Goal: Information Seeking & Learning: Understand process/instructions

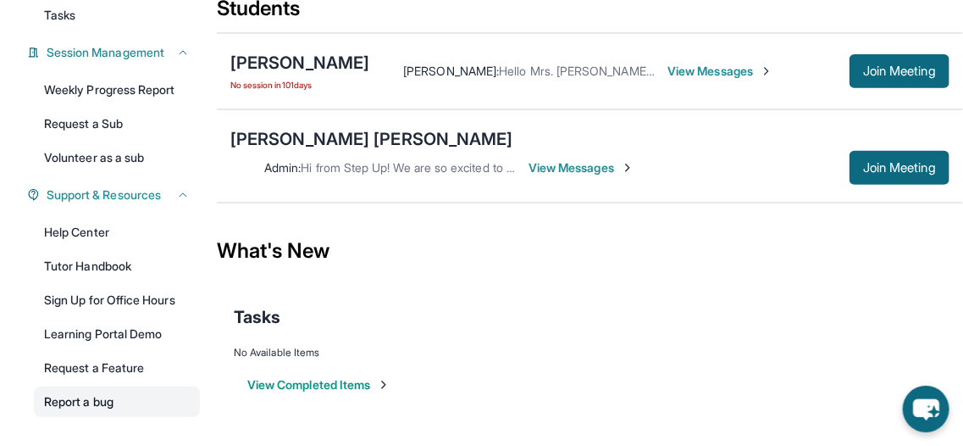
scroll to position [299, 0]
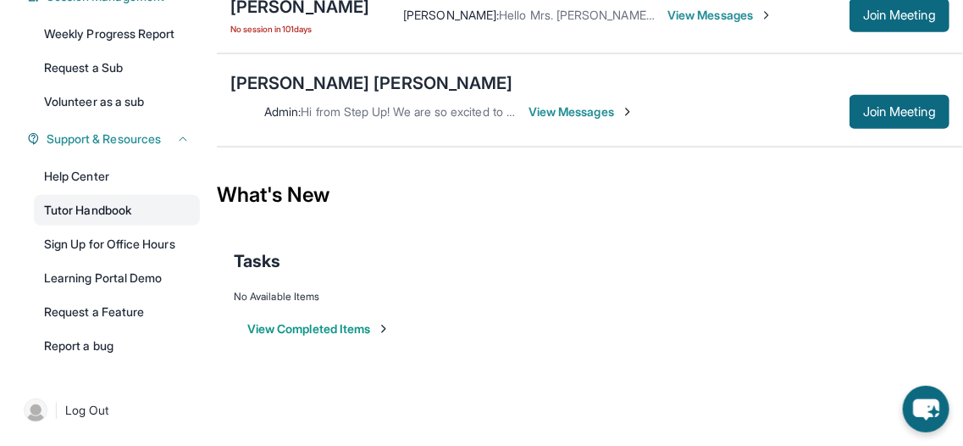
drag, startPoint x: 121, startPoint y: 226, endPoint x: 128, endPoint y: 214, distance: 13.7
click at [125, 219] on div "Help Center Tutor Handbook Sign Up for Office Hours Learning Portal Demo Reques…" at bounding box center [117, 261] width 166 height 200
click at [128, 214] on link "Tutor Handbook" at bounding box center [117, 210] width 166 height 31
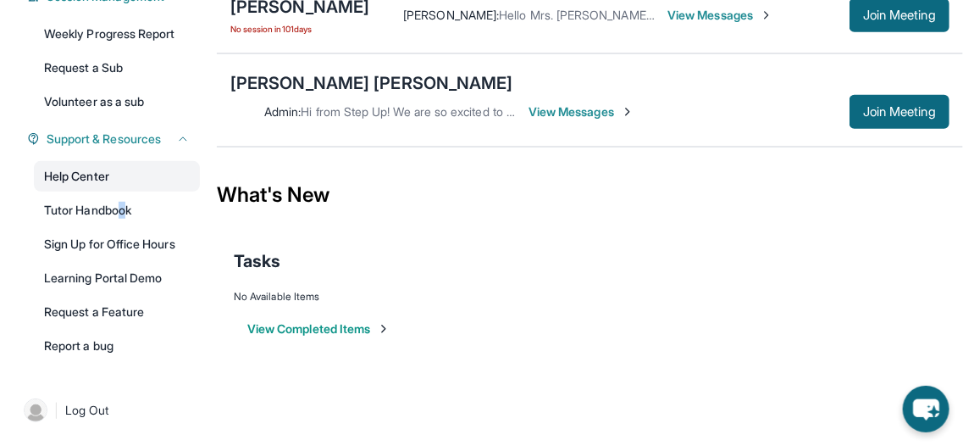
click at [104, 186] on link "Help Center" at bounding box center [117, 176] width 166 height 31
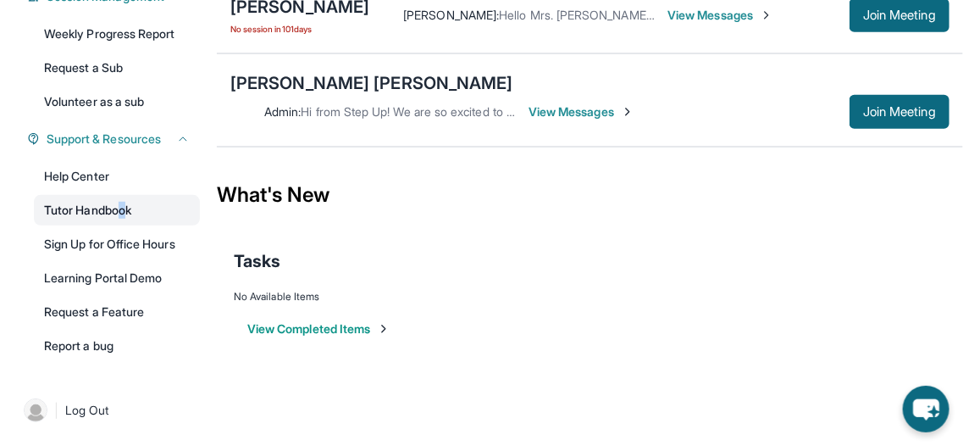
click at [108, 221] on link "Tutor Handbook" at bounding box center [117, 210] width 166 height 31
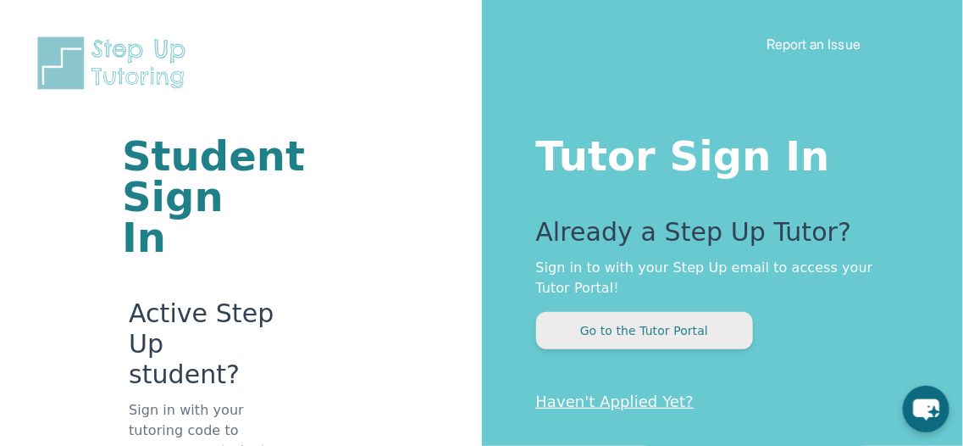
click at [599, 322] on button "Go to the Tutor Portal" at bounding box center [644, 330] width 217 height 37
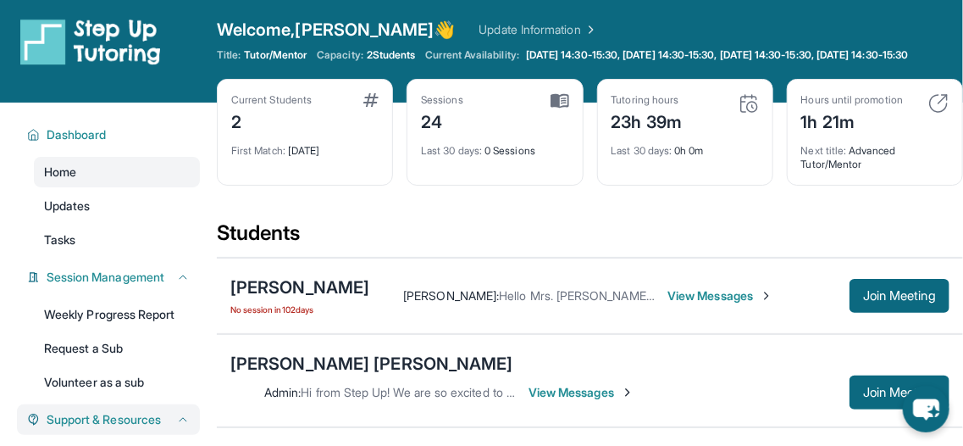
scroll to position [254, 0]
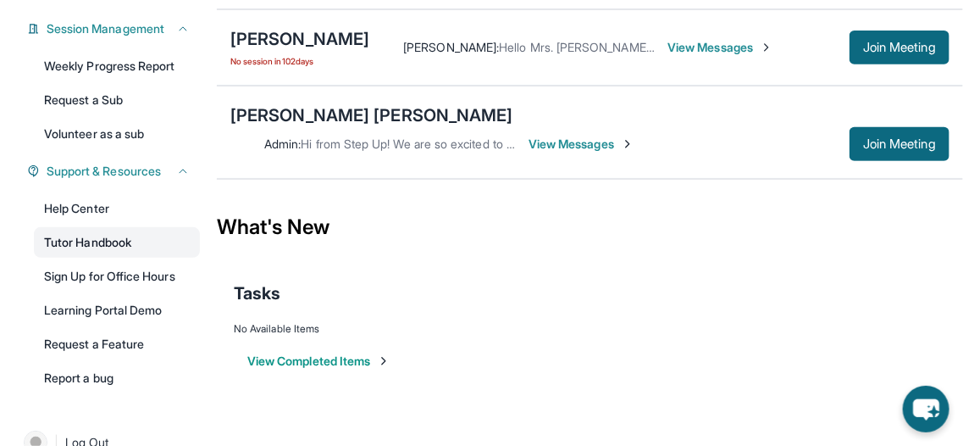
click at [104, 258] on link "Tutor Handbook" at bounding box center [117, 242] width 166 height 31
click at [132, 258] on link "Tutor Handbook" at bounding box center [117, 242] width 166 height 31
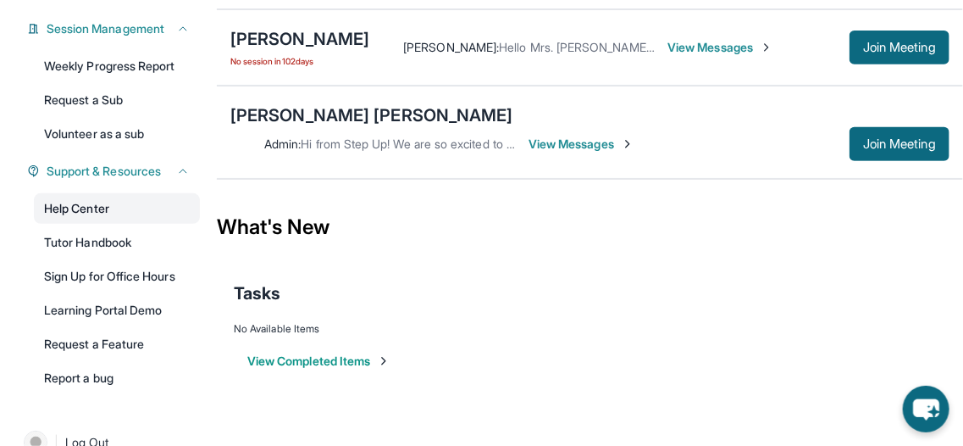
click at [147, 207] on link "Help Center" at bounding box center [117, 208] width 166 height 31
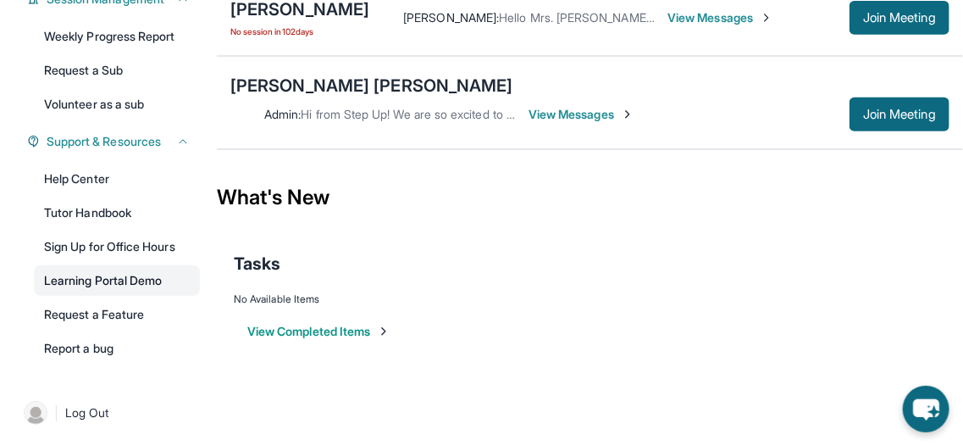
scroll to position [299, 0]
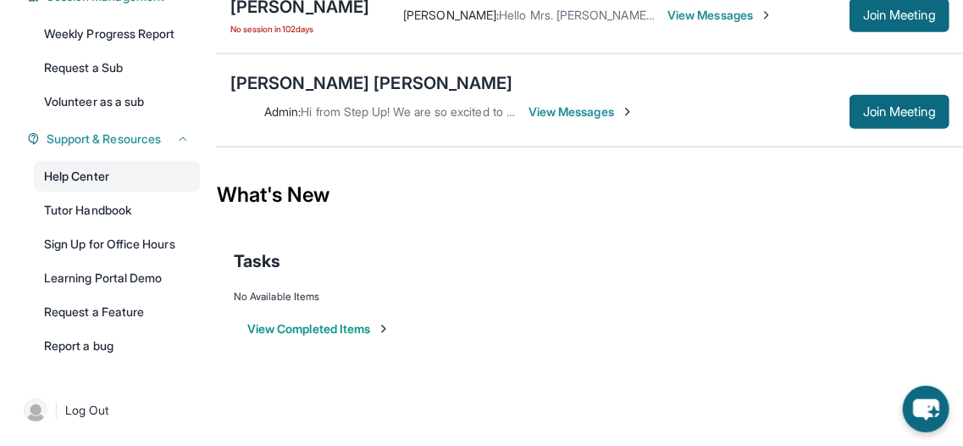
click at [164, 182] on link "Help Center" at bounding box center [117, 176] width 166 height 31
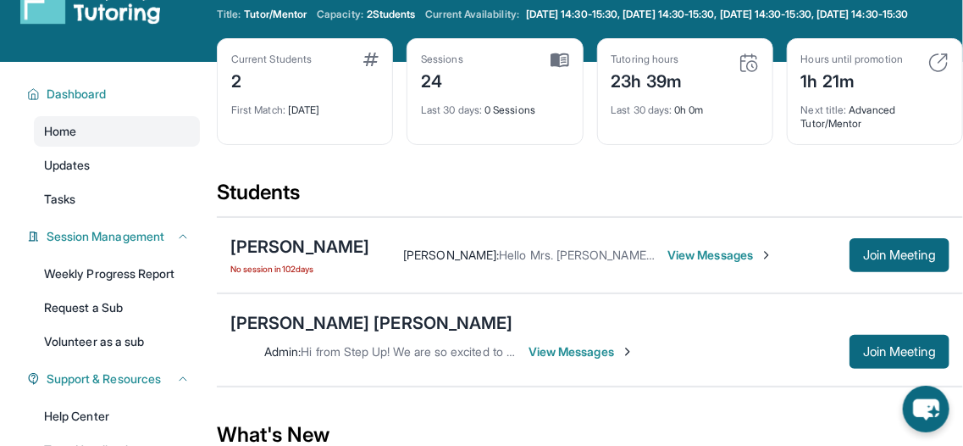
scroll to position [45, 0]
